Goal: Task Accomplishment & Management: Use online tool/utility

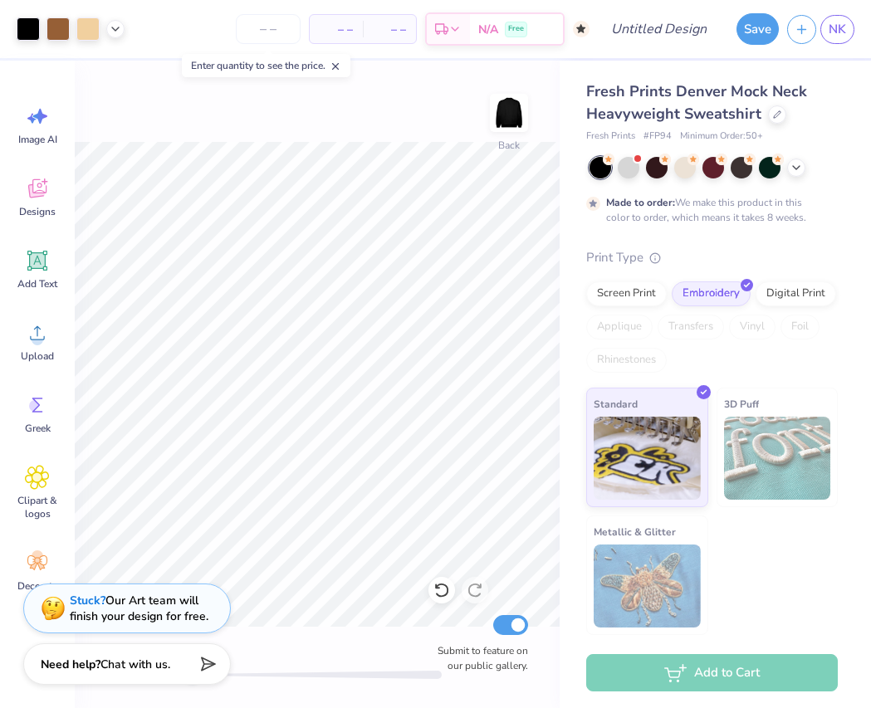
click at [507, 614] on div "Submit to feature on our public gallery." at bounding box center [478, 642] width 100 height 61
click at [520, 620] on input "Submit to feature on our public gallery." at bounding box center [510, 625] width 35 height 20
checkbox input "false"
click at [768, 28] on button "Save" at bounding box center [757, 27] width 42 height 32
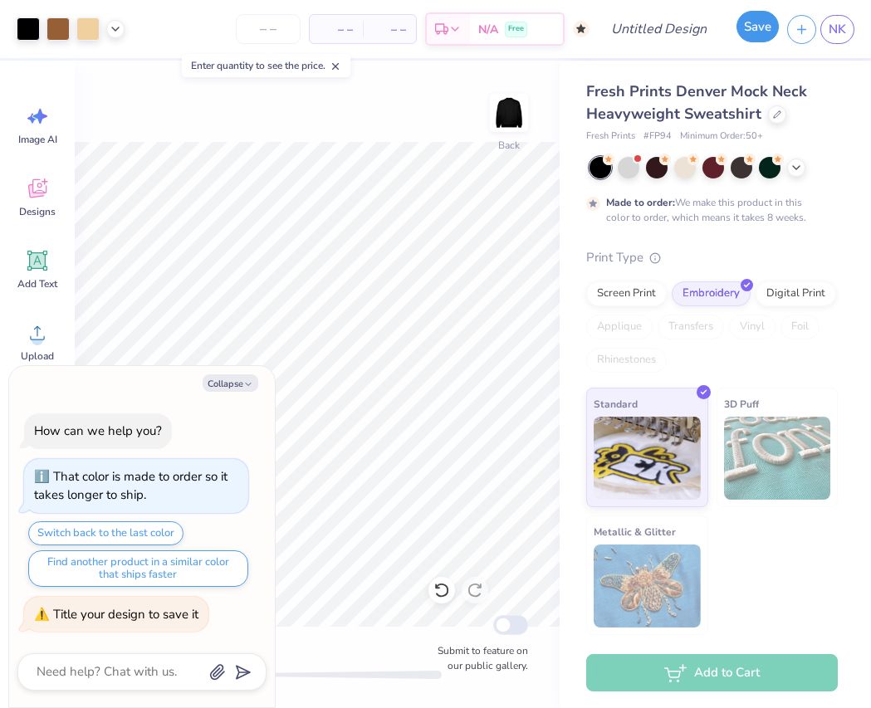
click at [768, 28] on button "Save" at bounding box center [757, 27] width 42 height 32
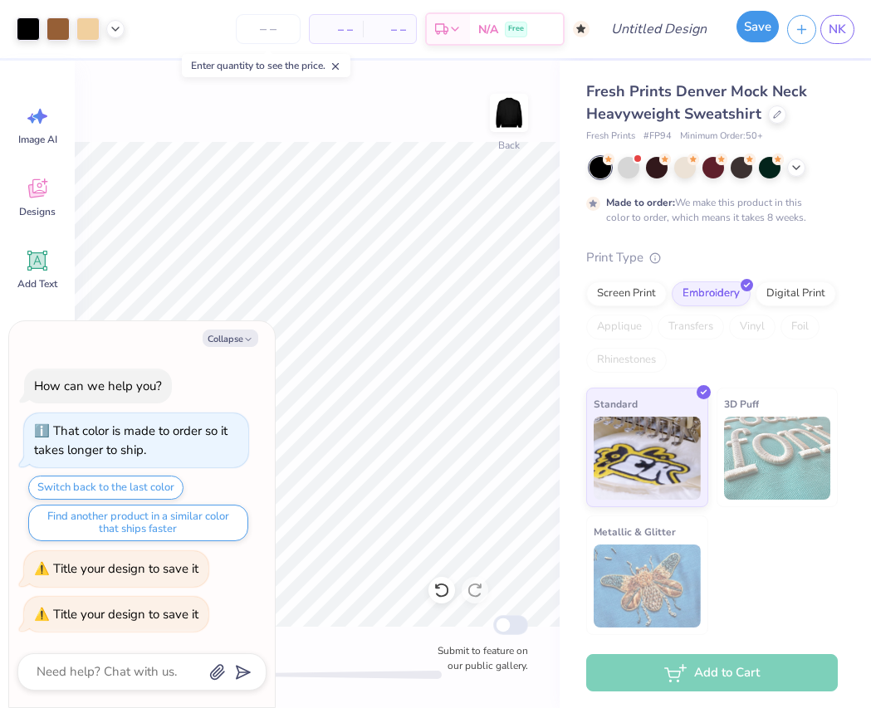
click at [768, 29] on button "Save" at bounding box center [757, 27] width 42 height 32
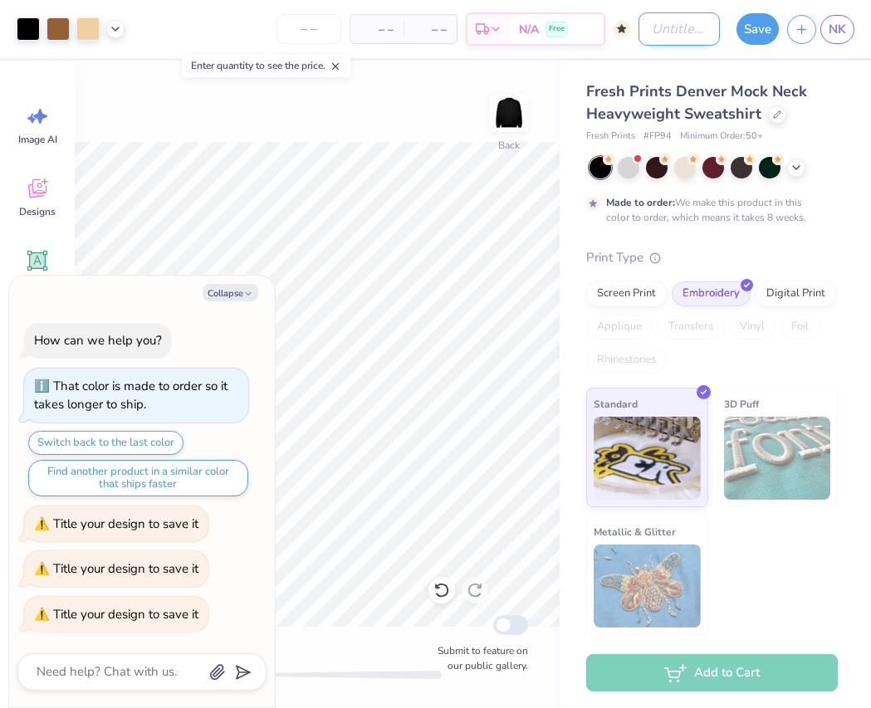
type textarea "x"
click at [659, 17] on input "Design Title" at bounding box center [678, 28] width 81 height 33
type input "c"
type textarea "x"
type input "ch"
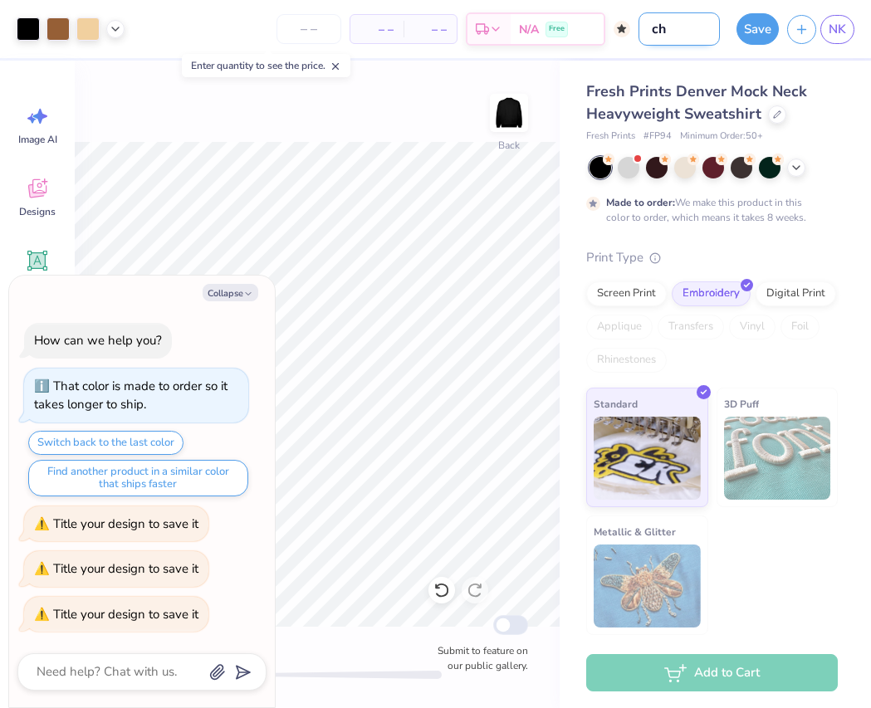
type textarea "x"
type input "che"
type textarea "x"
type input "chee"
type textarea "x"
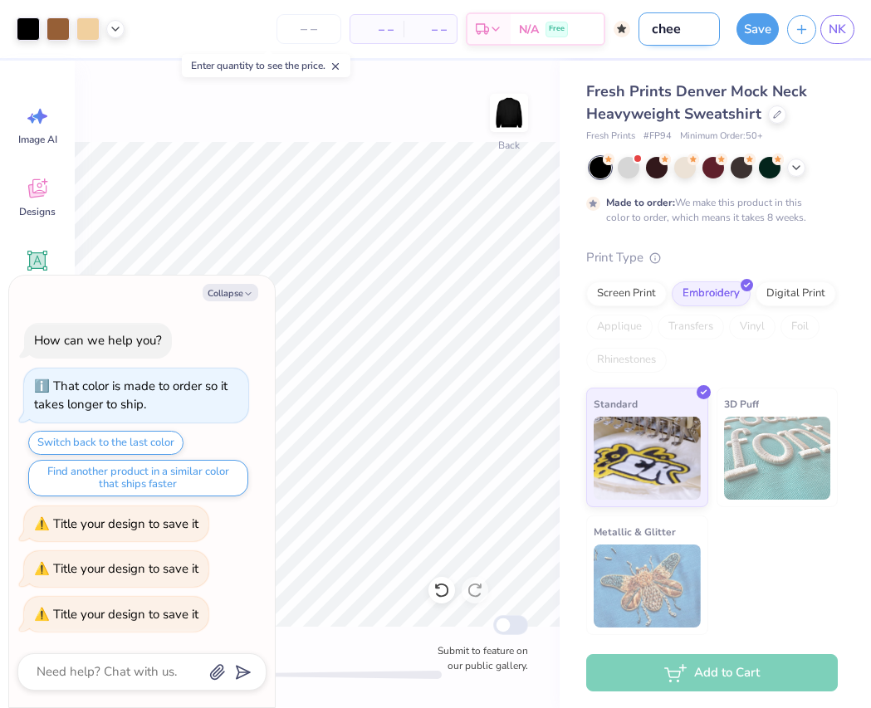
type input "cheet"
type textarea "x"
type input "cheeta"
type textarea "x"
type input "cheetah"
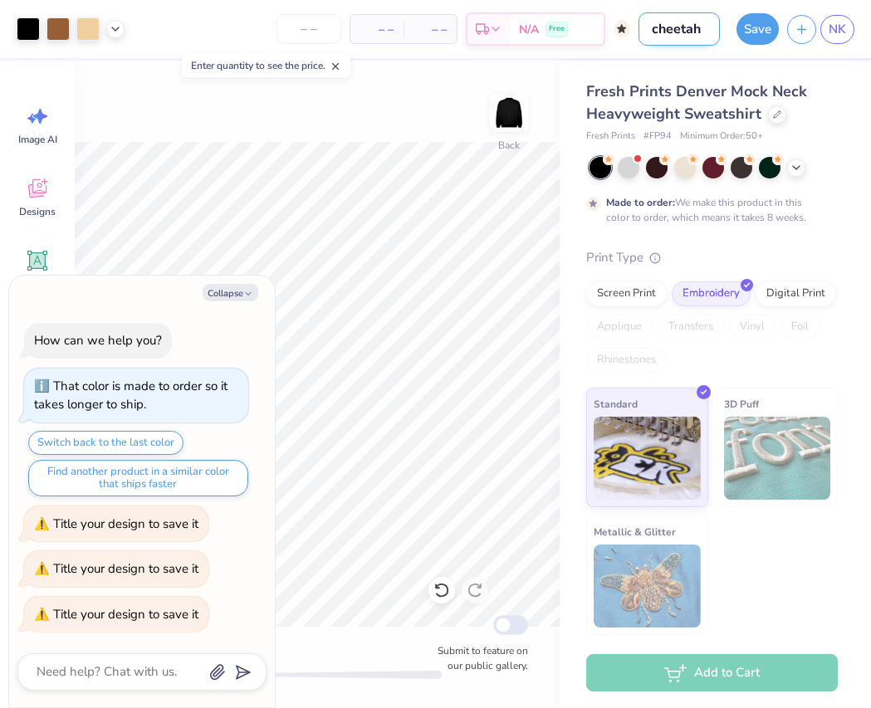
type textarea "x"
type input "cheetah"
click at [752, 27] on button "Save" at bounding box center [757, 27] width 42 height 32
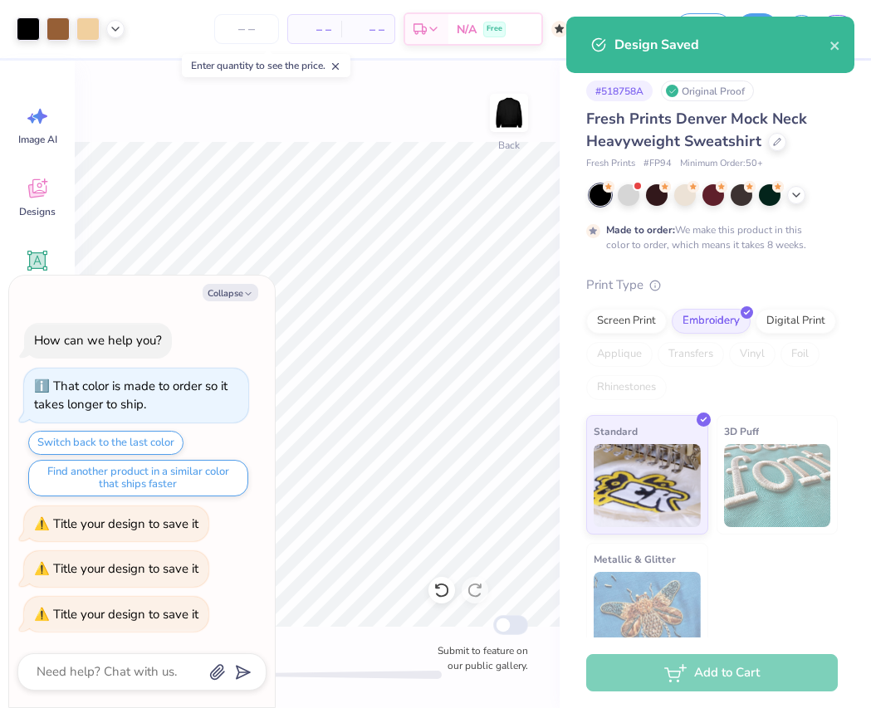
type textarea "x"
